Goal: Transaction & Acquisition: Purchase product/service

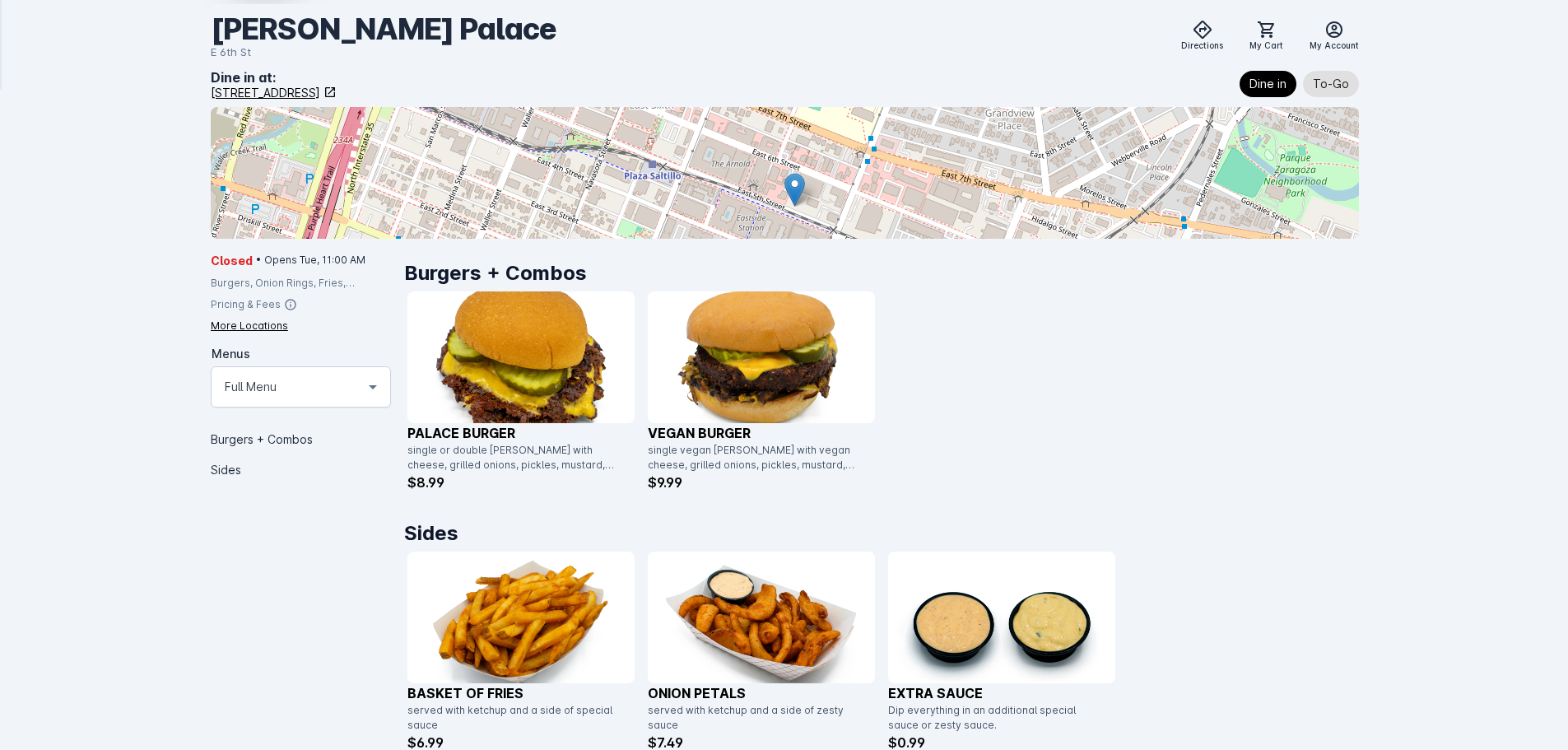
scroll to position [269, 0]
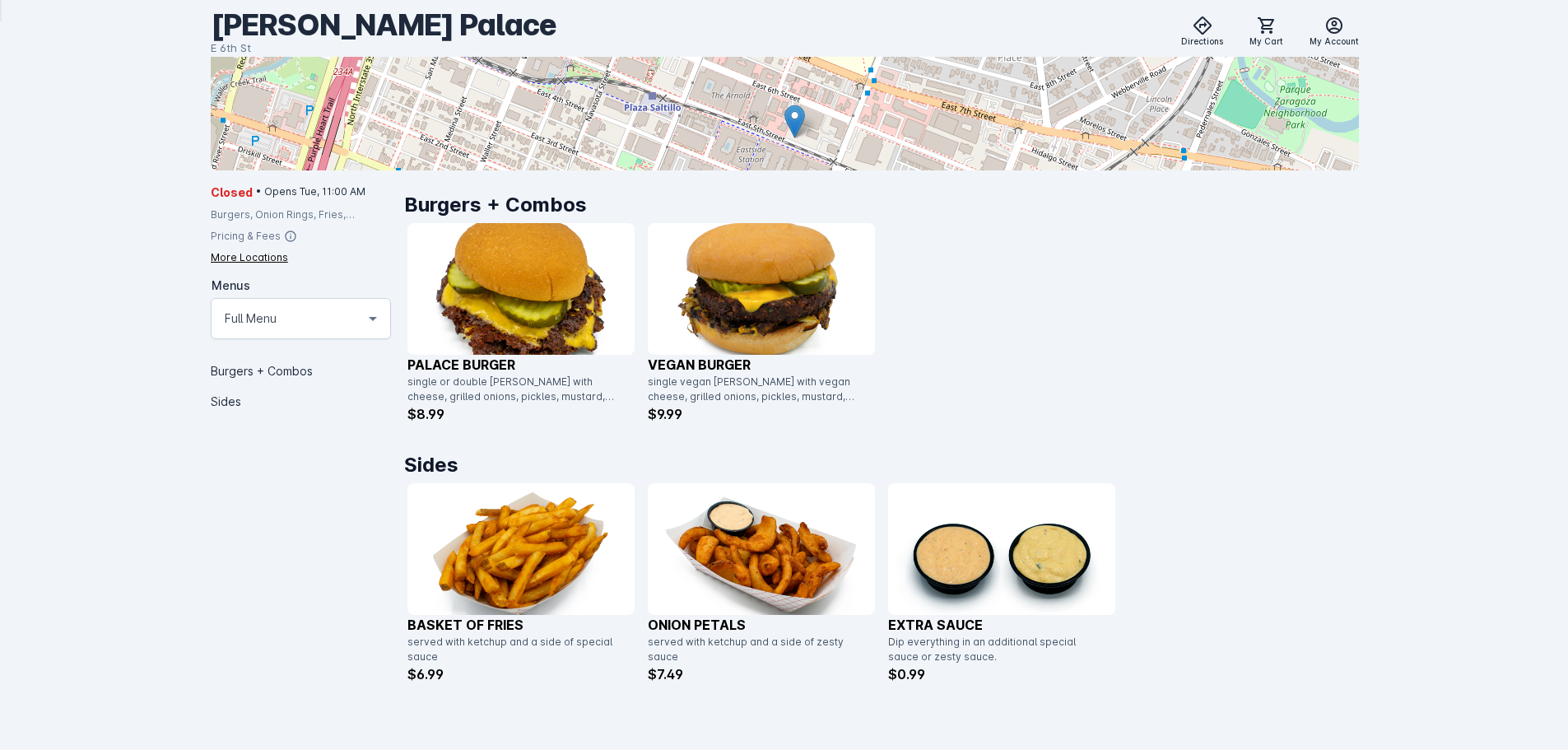
click at [556, 535] on img at bounding box center [521, 549] width 227 height 132
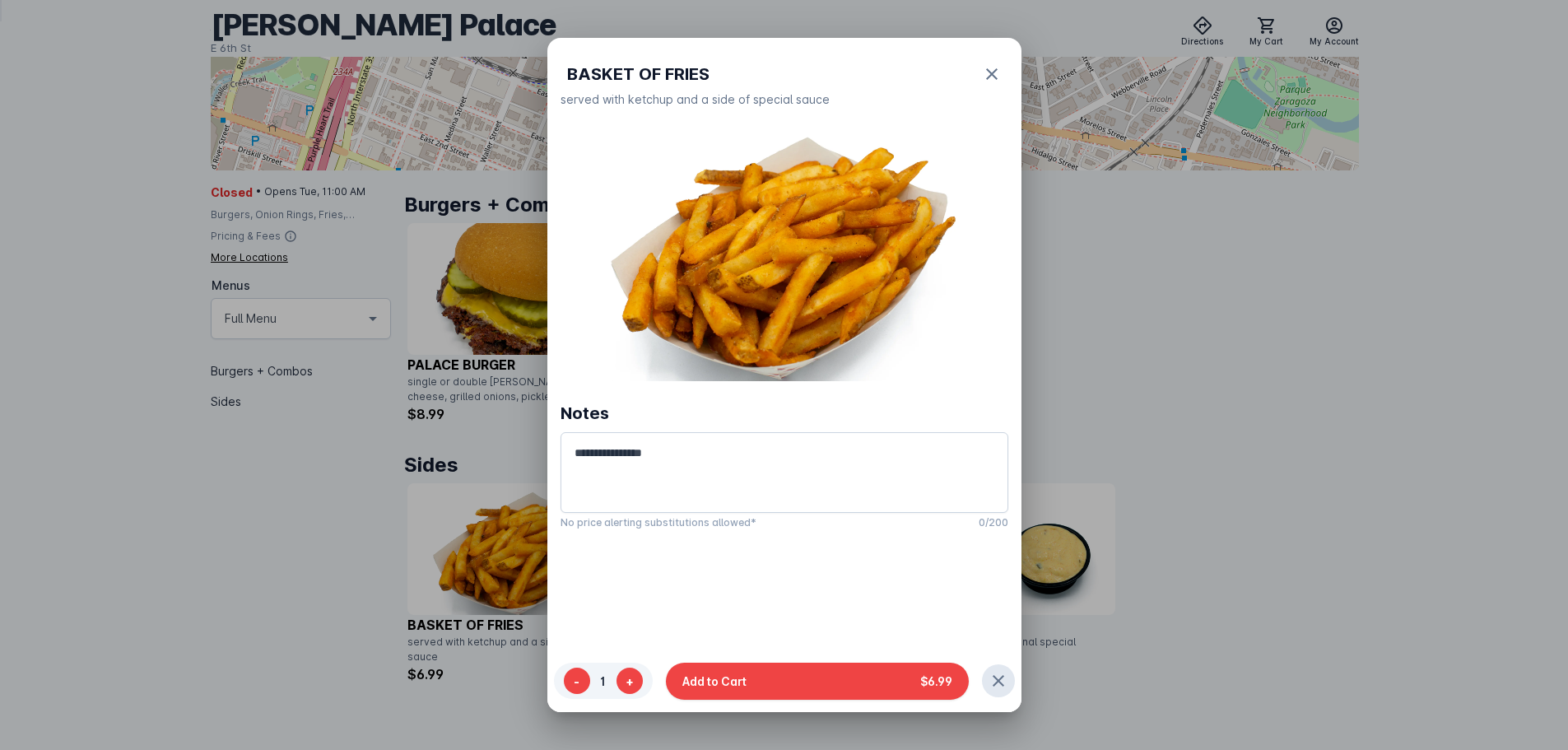
click at [1187, 347] on div at bounding box center [784, 375] width 1568 height 750
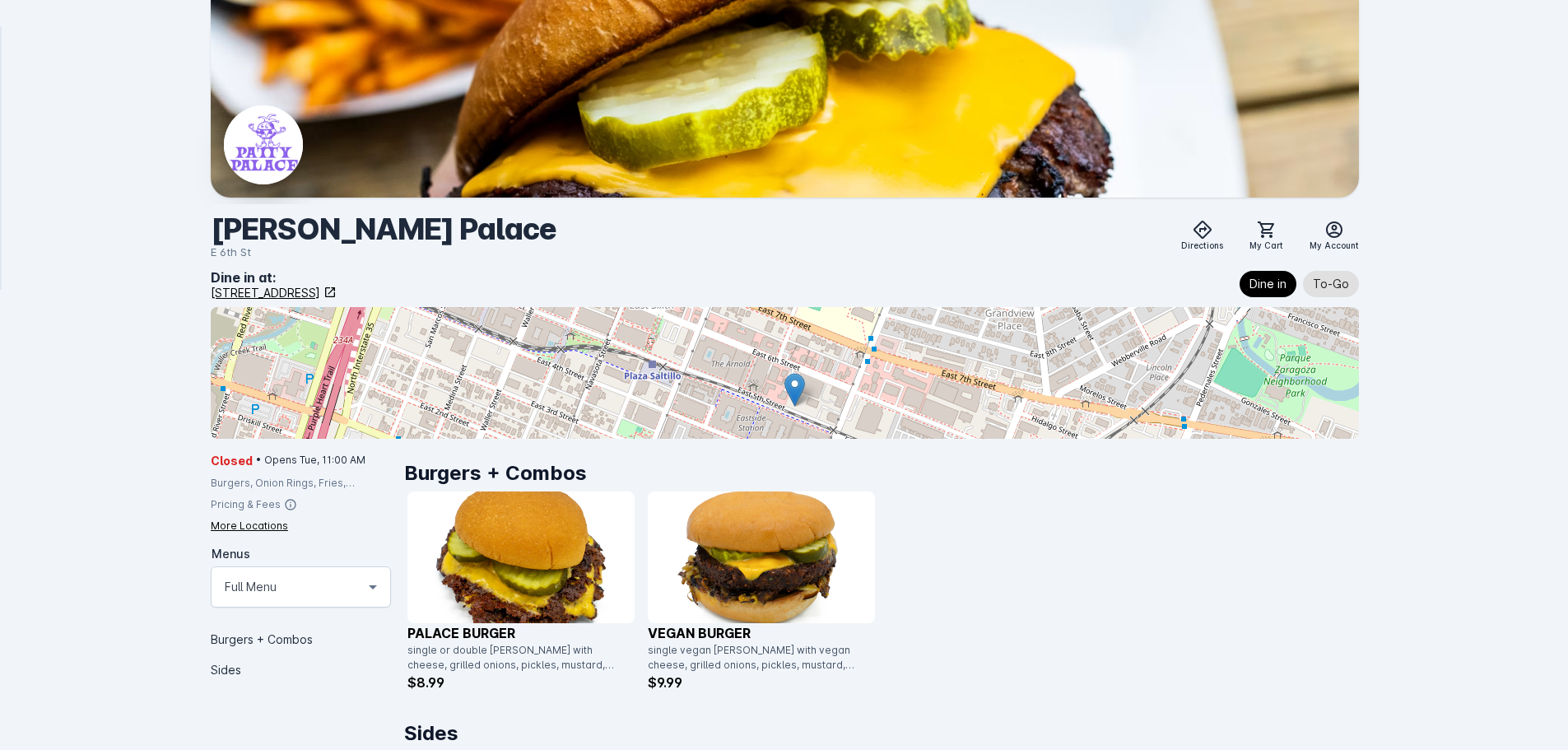
click at [791, 540] on img at bounding box center [761, 557] width 227 height 132
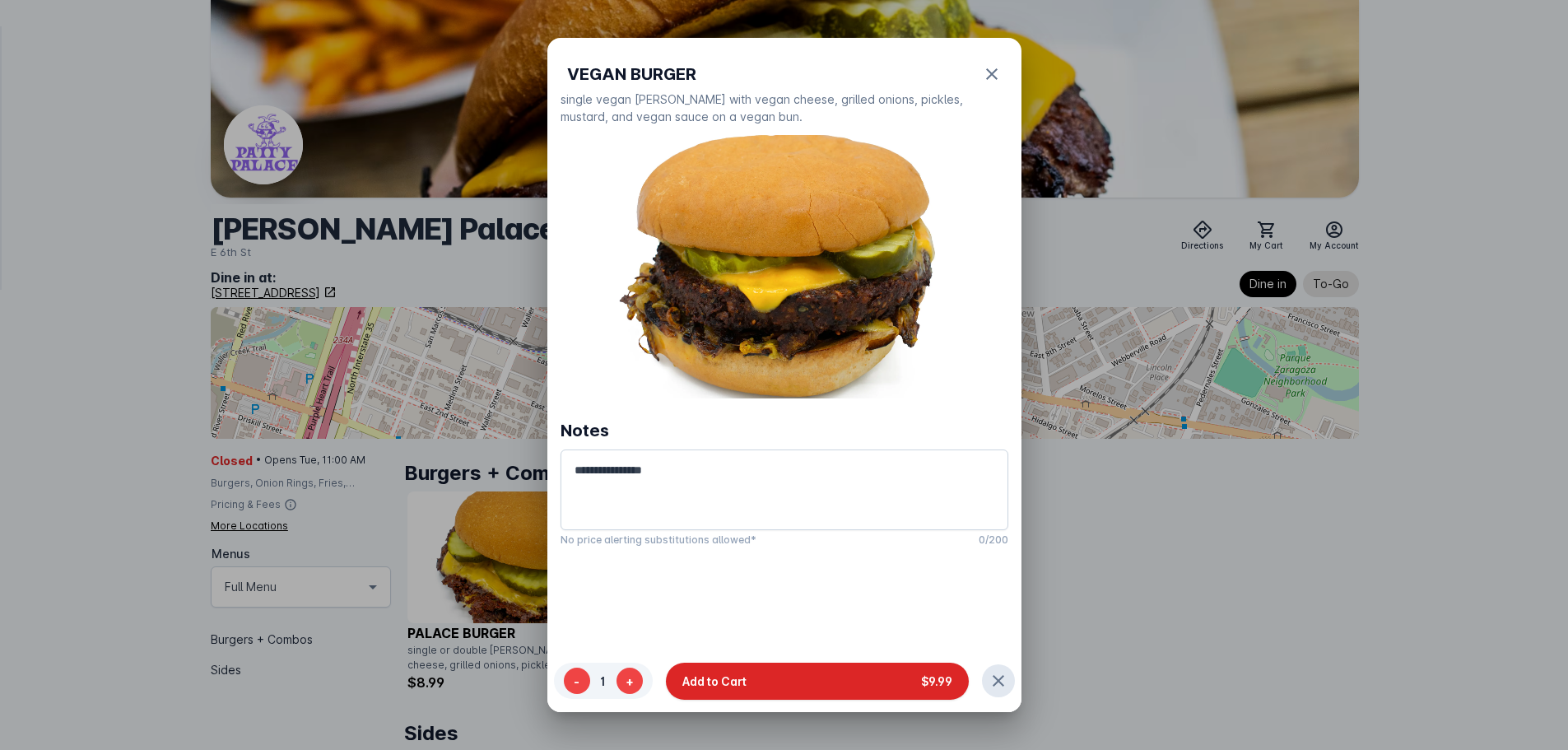
click at [823, 675] on button "Add to Cart $9.99" at bounding box center [817, 680] width 303 height 37
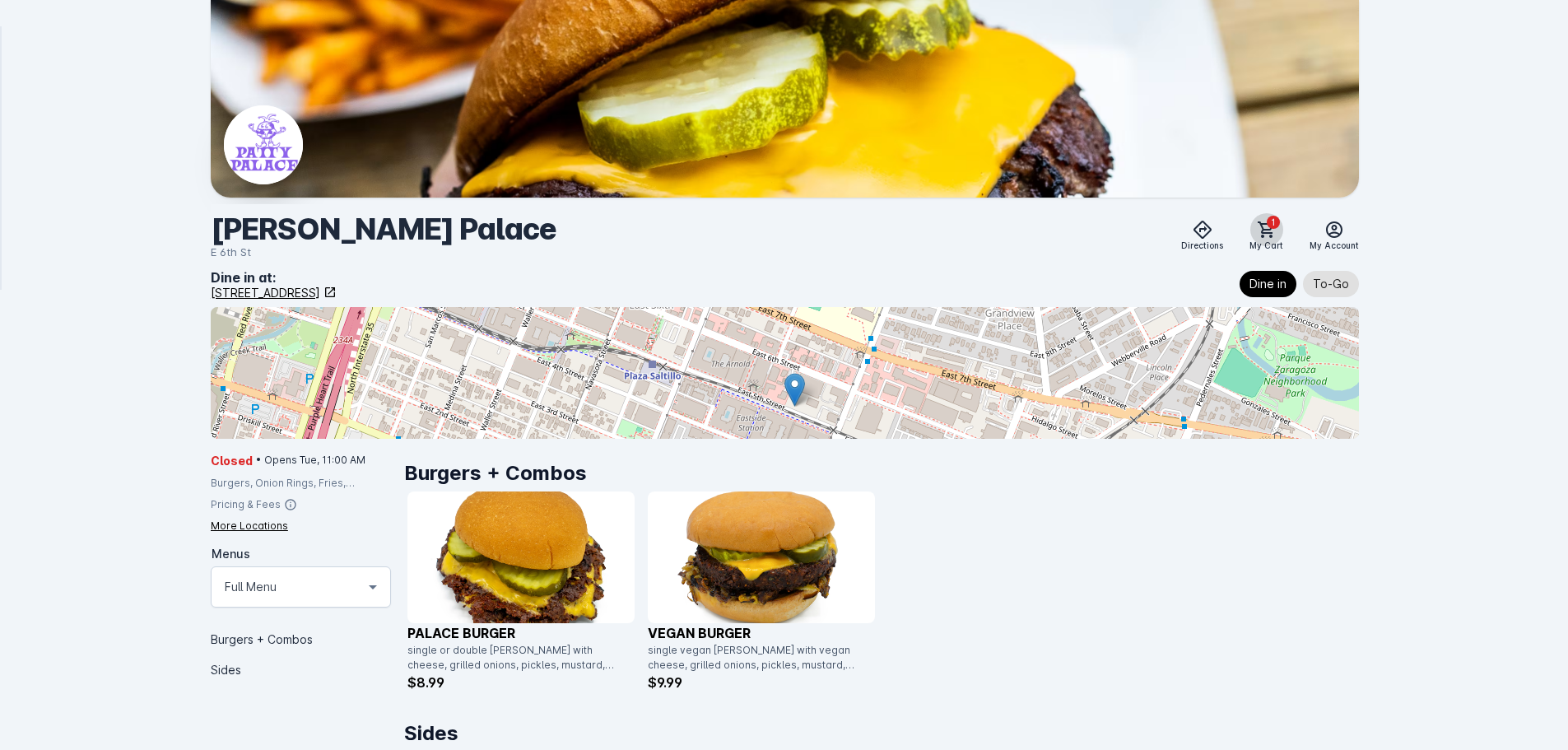
click at [1270, 224] on span "1" at bounding box center [1274, 222] width 13 height 13
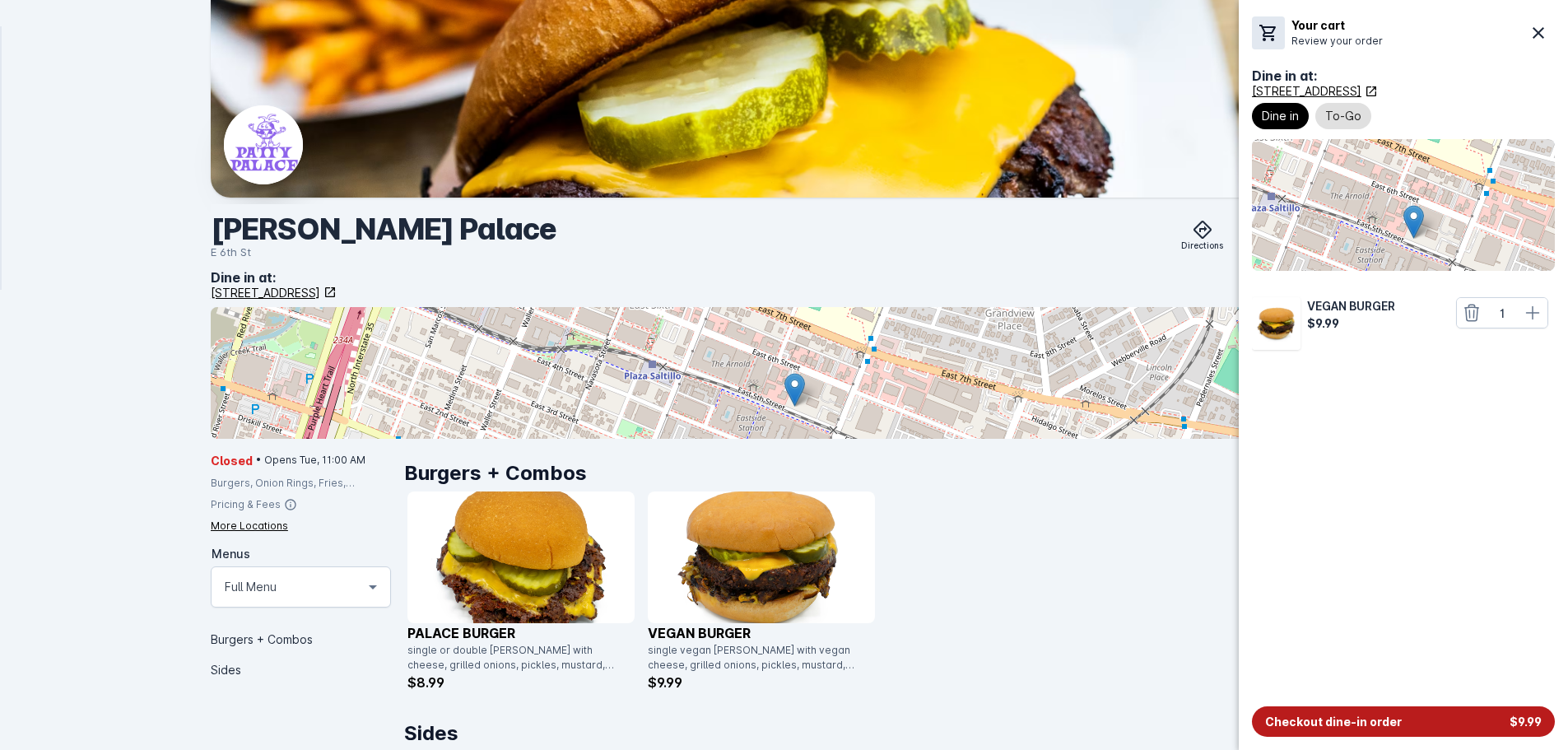
click at [1329, 719] on span "Checkout dine-in order" at bounding box center [1333, 721] width 137 height 17
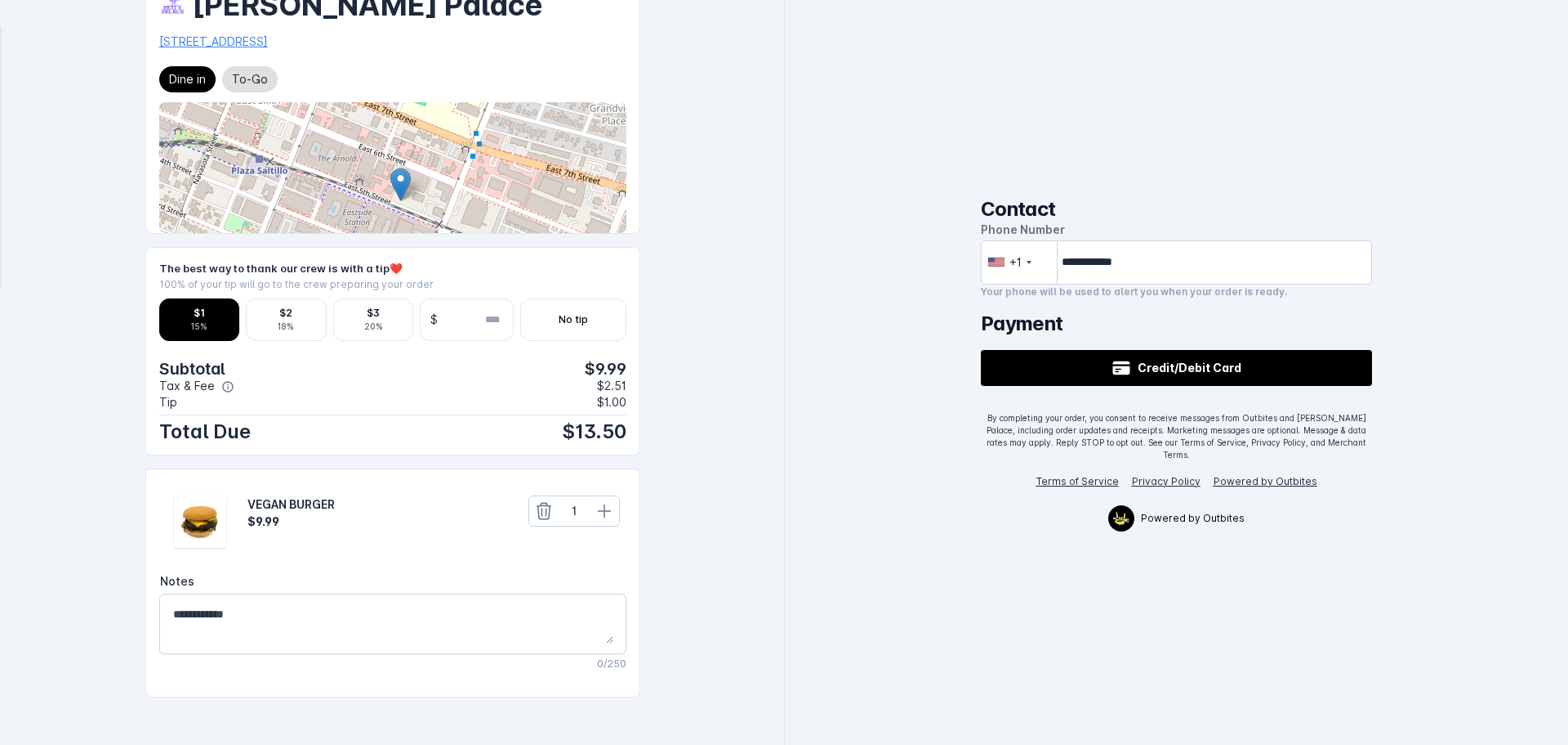
scroll to position [75, 0]
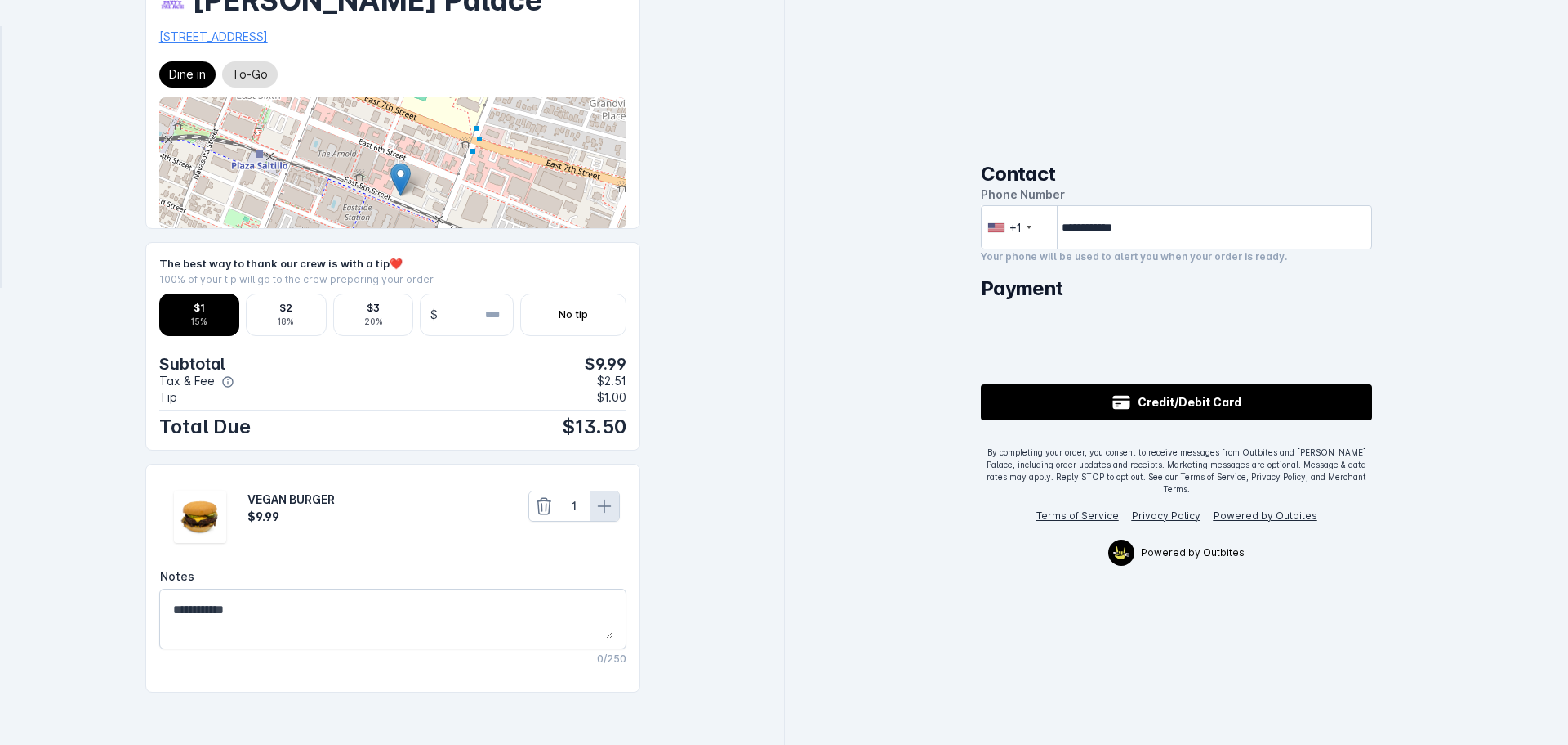
click at [609, 510] on icon at bounding box center [605, 506] width 20 height 20
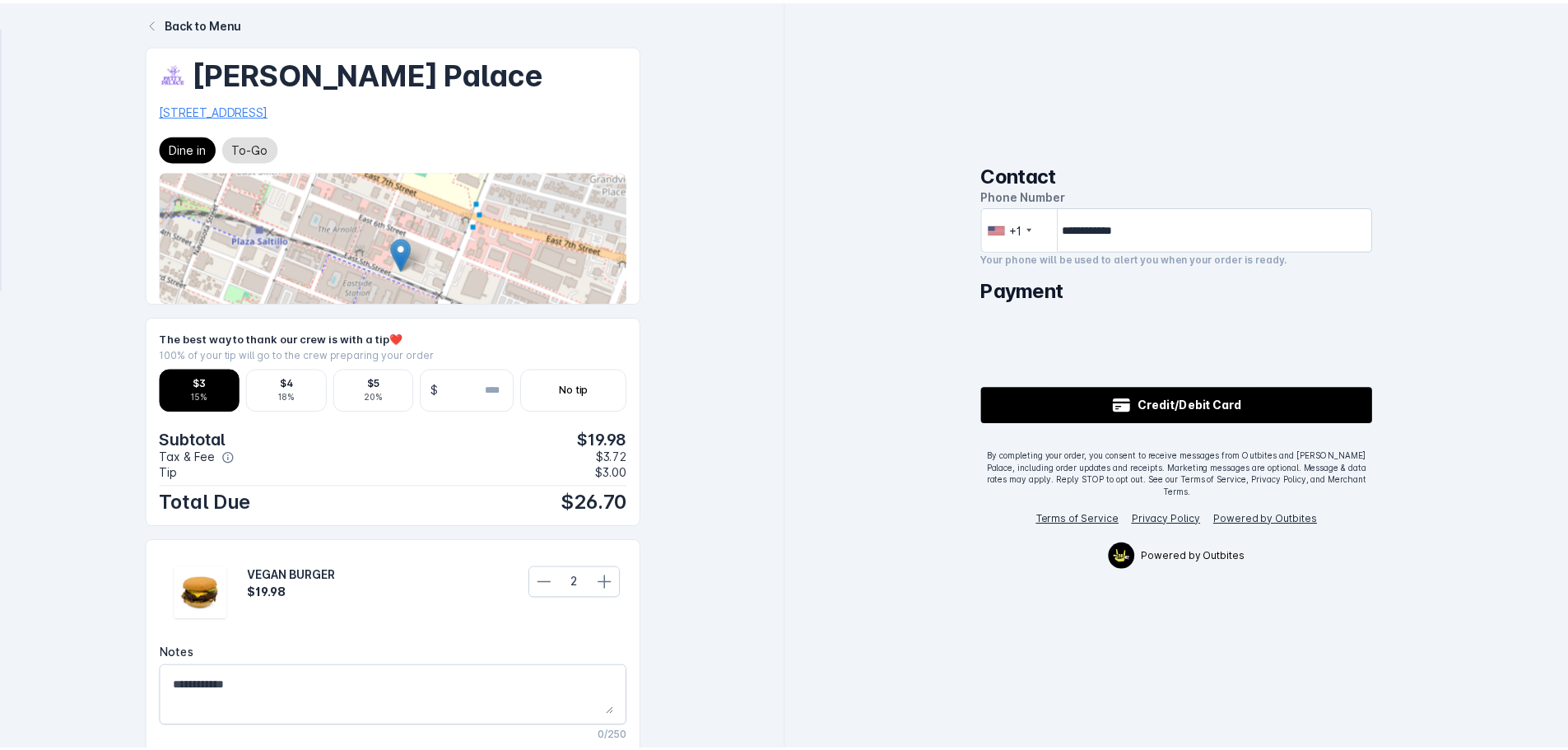
scroll to position [0, 0]
click at [217, 26] on div "Back to Menu" at bounding box center [205, 25] width 77 height 17
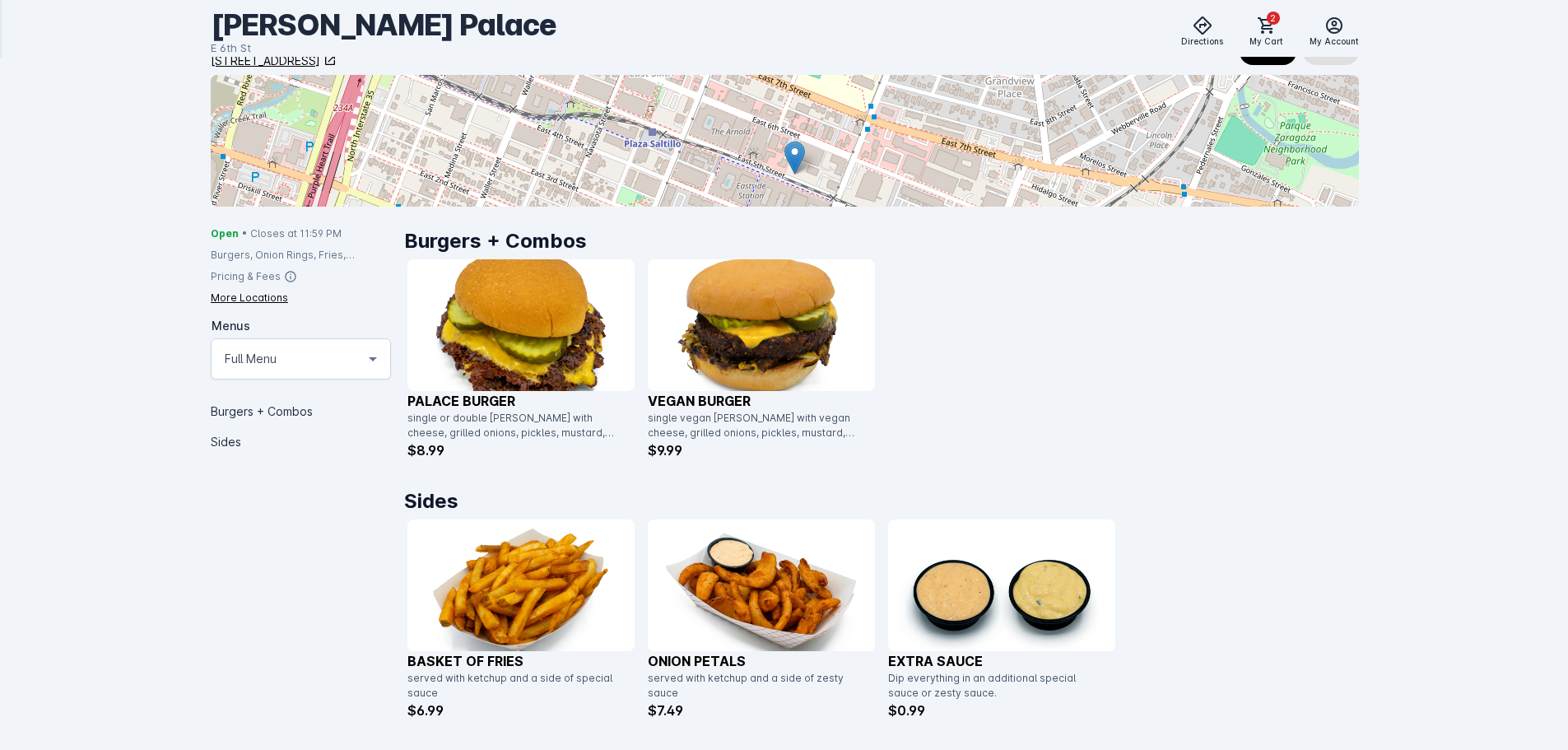
scroll to position [269, 0]
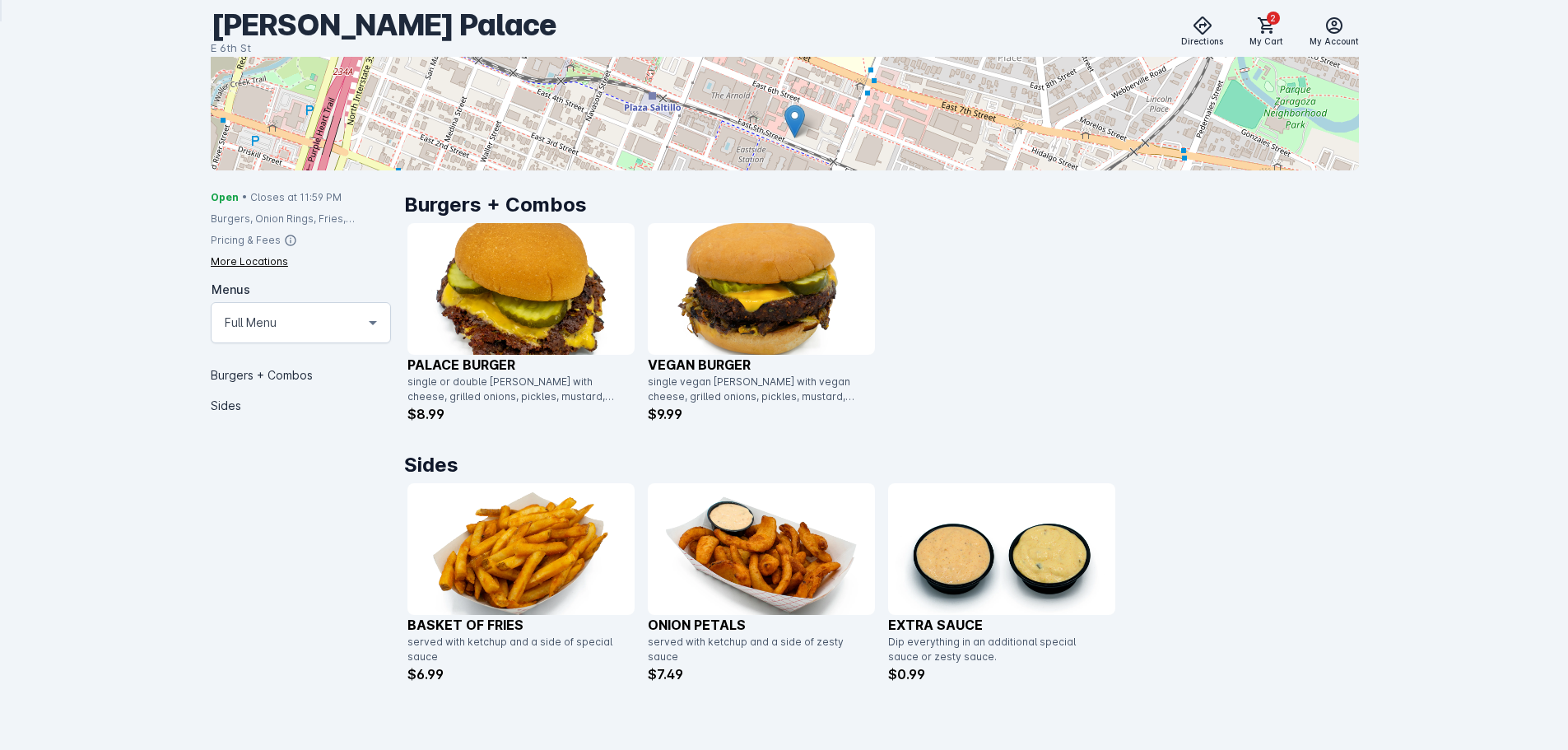
click at [460, 534] on img at bounding box center [521, 549] width 227 height 132
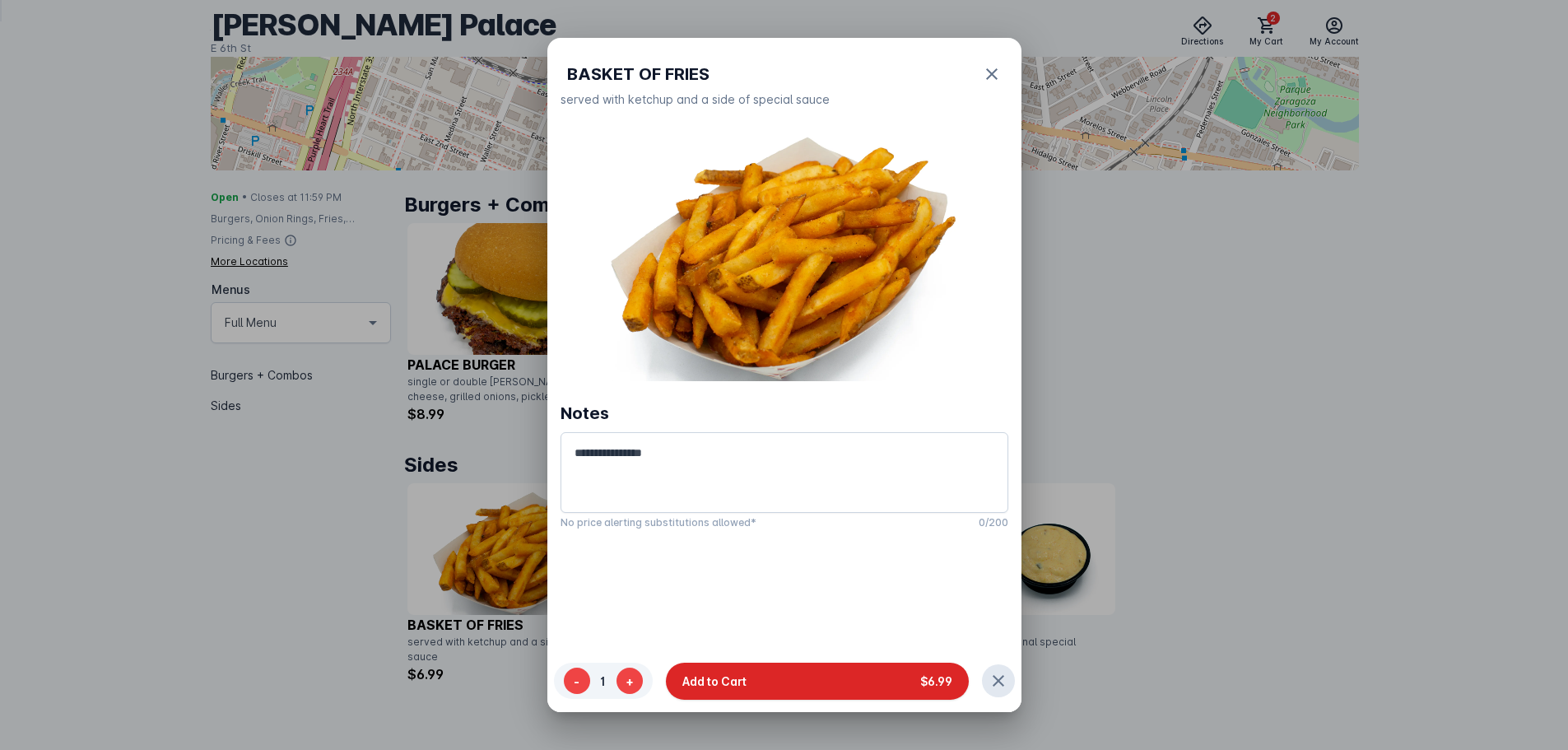
click at [736, 690] on button "Add to Cart $6.99" at bounding box center [817, 680] width 303 height 37
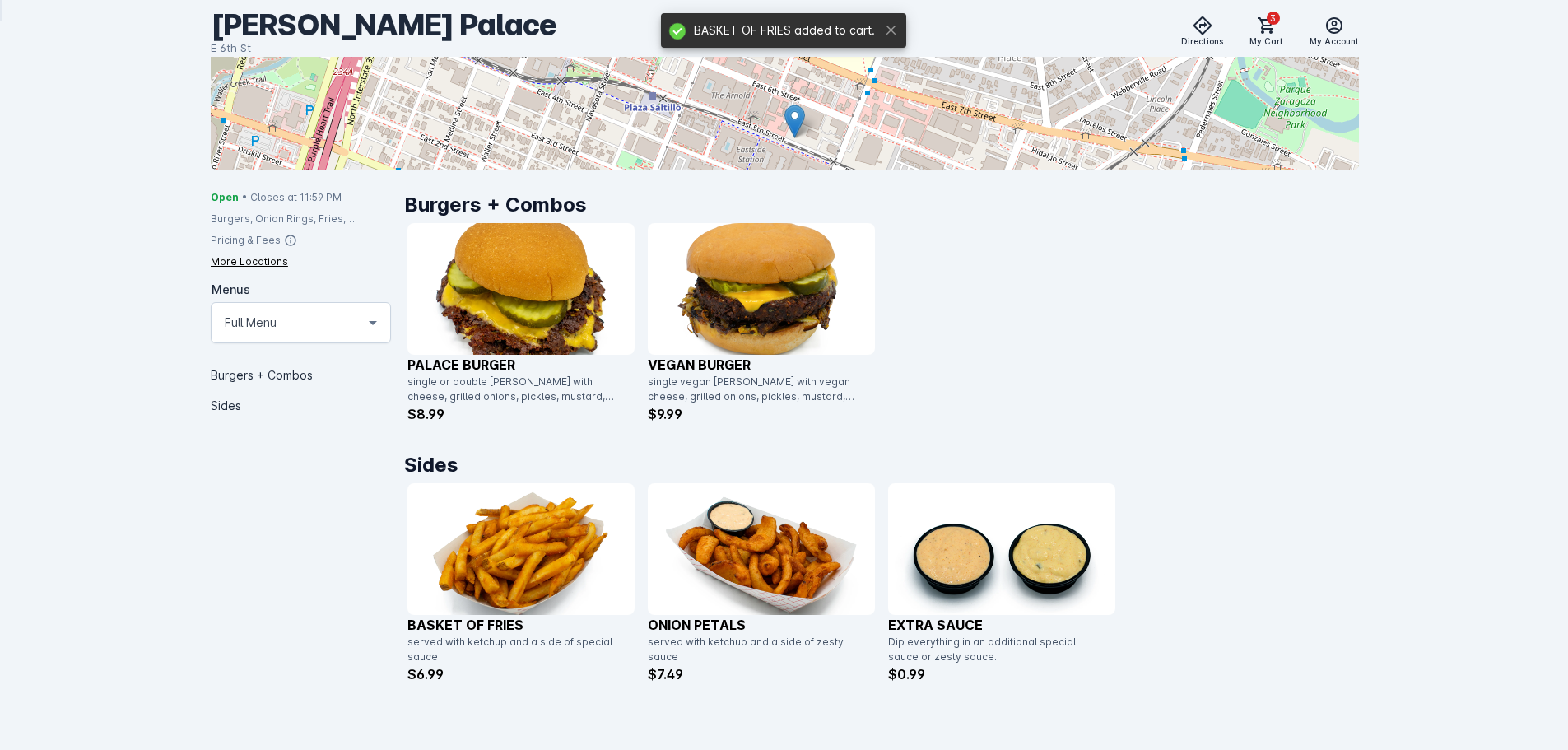
scroll to position [269, 0]
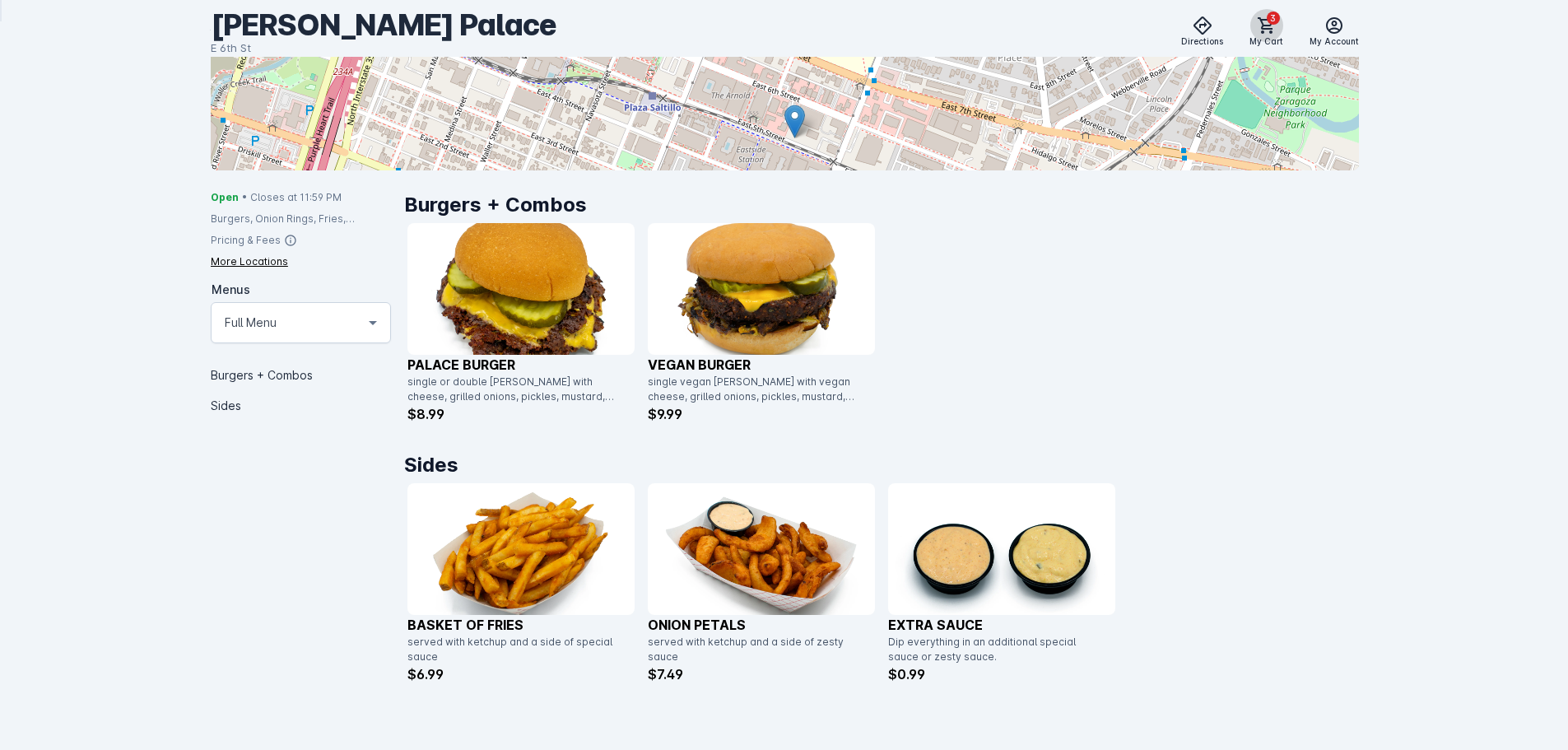
click at [1265, 32] on icon at bounding box center [1266, 26] width 17 height 17
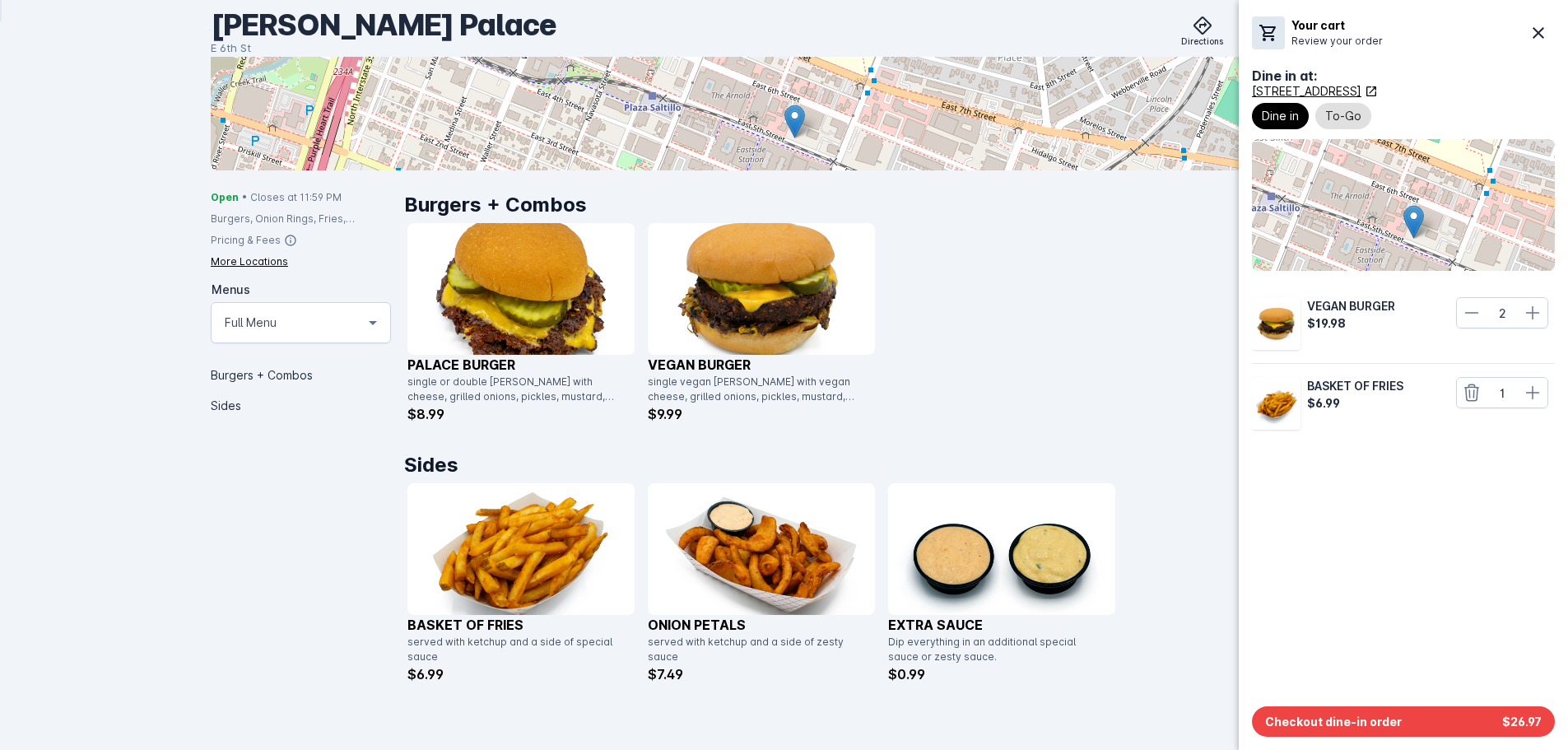
drag, startPoint x: 1133, startPoint y: 559, endPoint x: 1075, endPoint y: 540, distance: 61.0
click at [1132, 559] on div at bounding box center [784, 375] width 1568 height 750
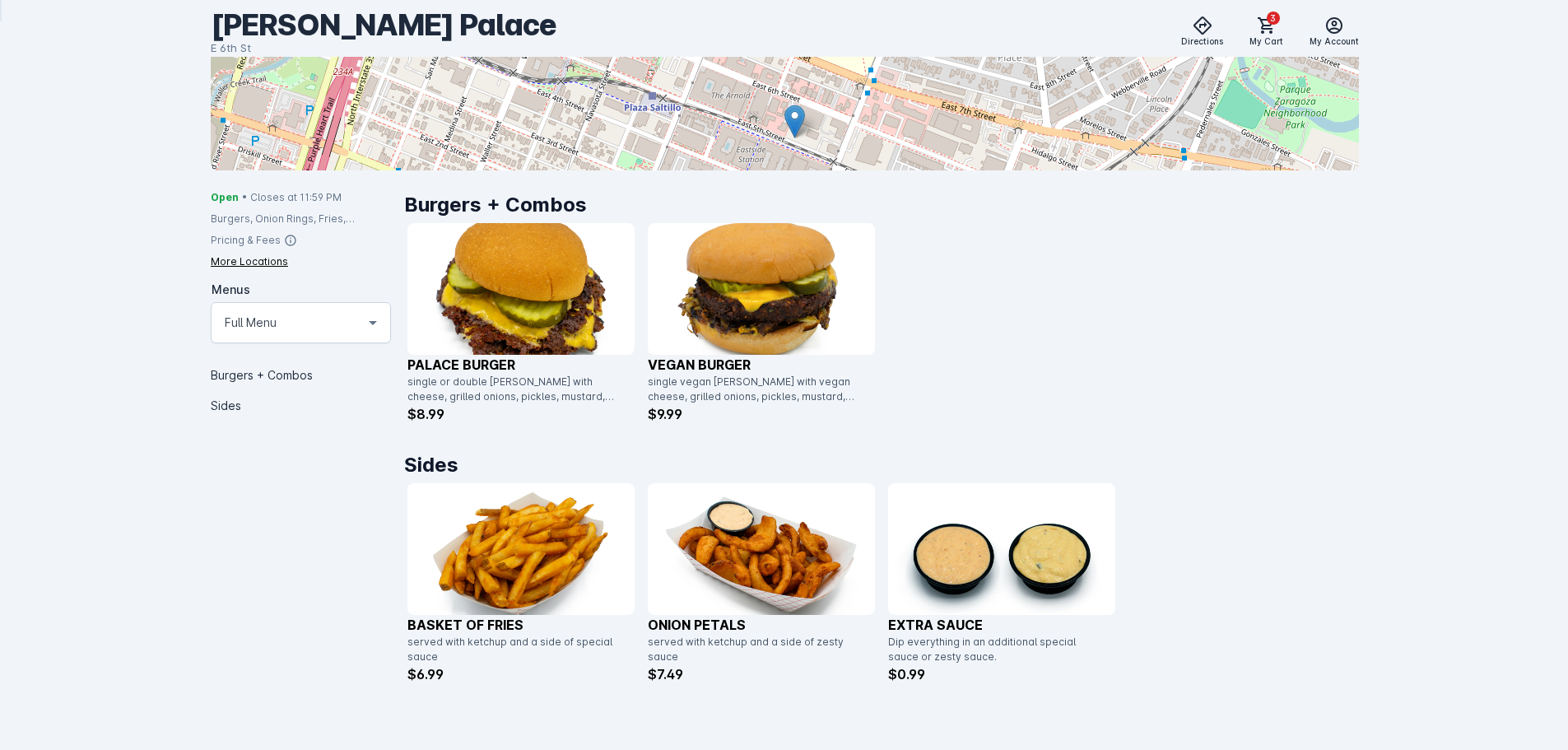
click at [987, 573] on img at bounding box center [1002, 549] width 227 height 132
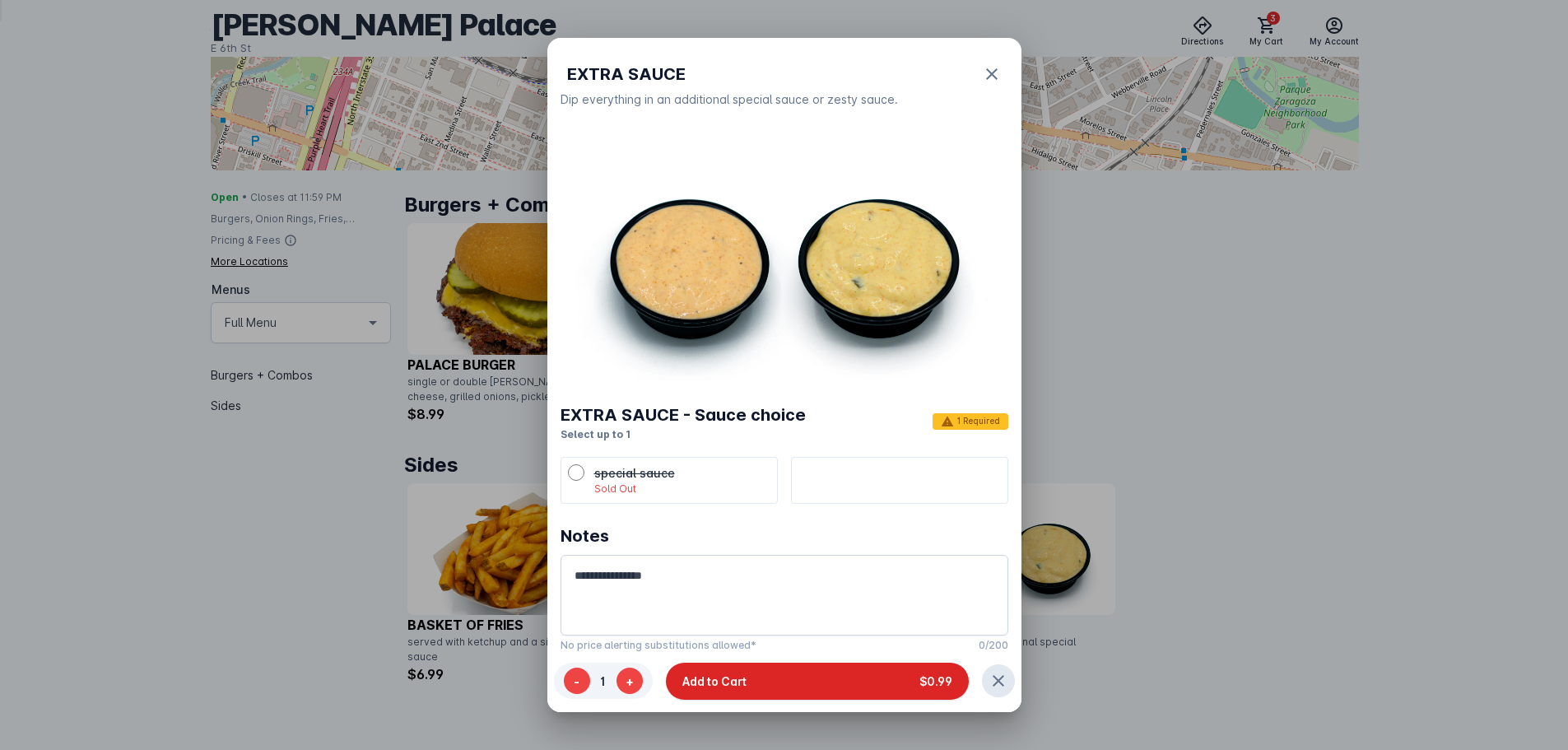
click at [729, 673] on button "Add to Cart $0.99" at bounding box center [817, 680] width 303 height 37
click at [819, 672] on button "Add to Cart $0.99" at bounding box center [817, 680] width 303 height 37
click at [840, 676] on button "Add to Cart $0.99" at bounding box center [817, 680] width 303 height 37
click at [991, 73] on icon "button" at bounding box center [993, 74] width 20 height 20
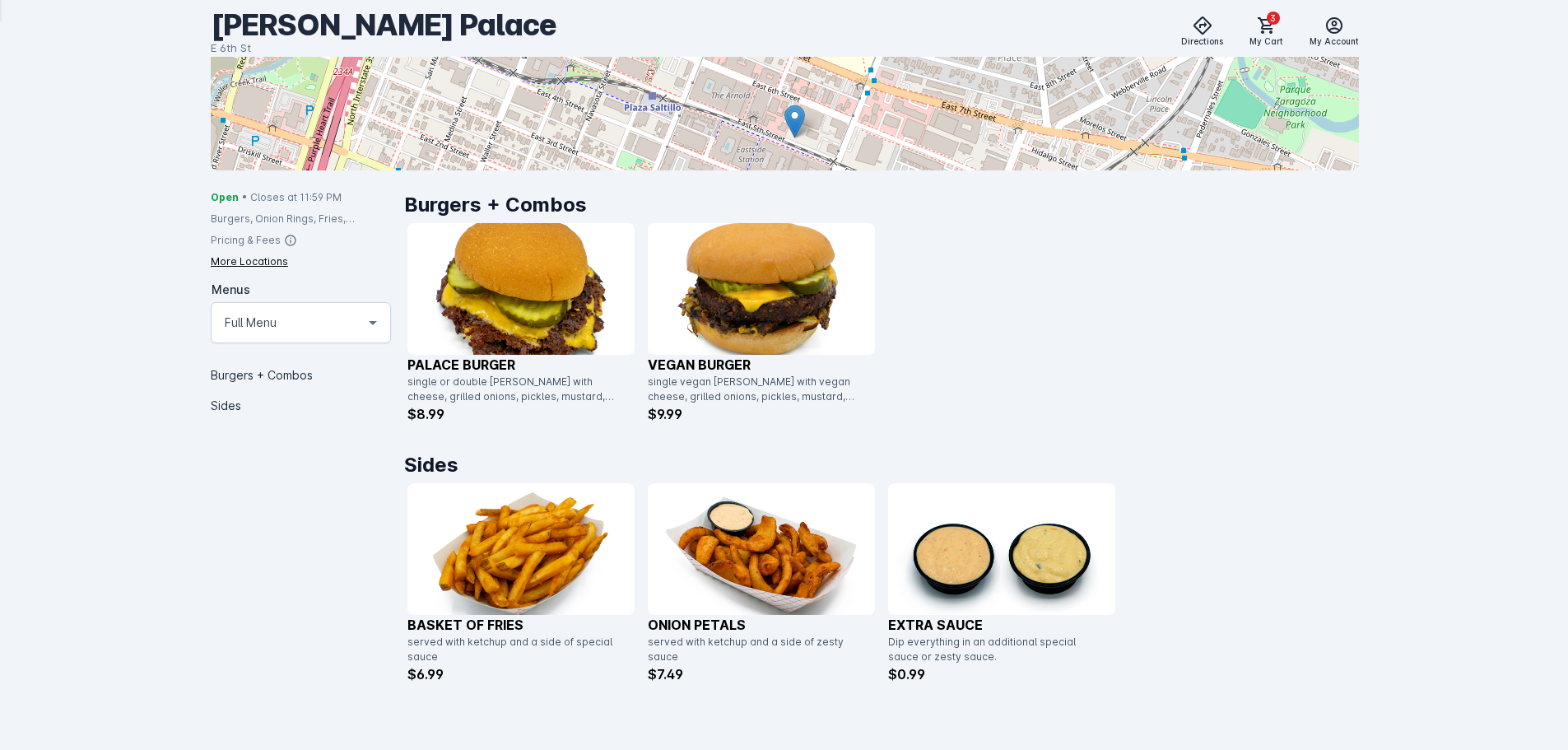
click at [1328, 409] on div "PALACE BURGER single or double patty with cheese, grilled onions, pickles, must…" at bounding box center [881, 323] width 949 height 201
